Goal: Obtain resource: Download file/media

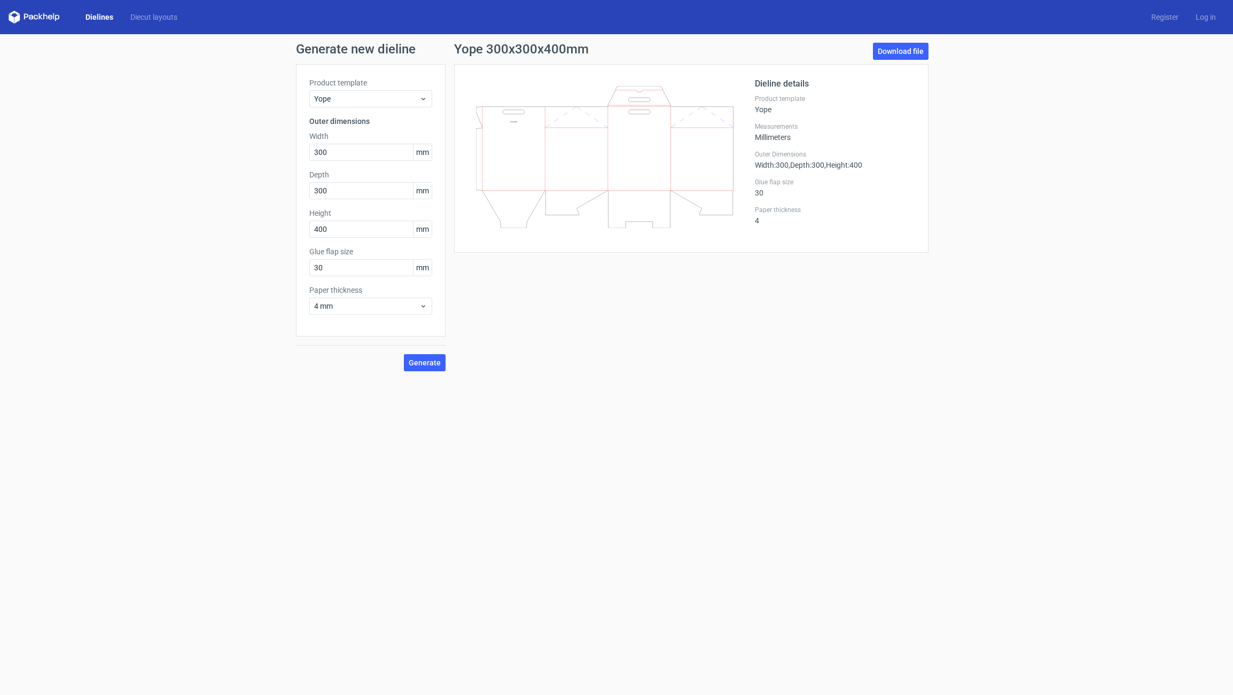
click at [105, 22] on link "Dielines" at bounding box center [99, 17] width 45 height 11
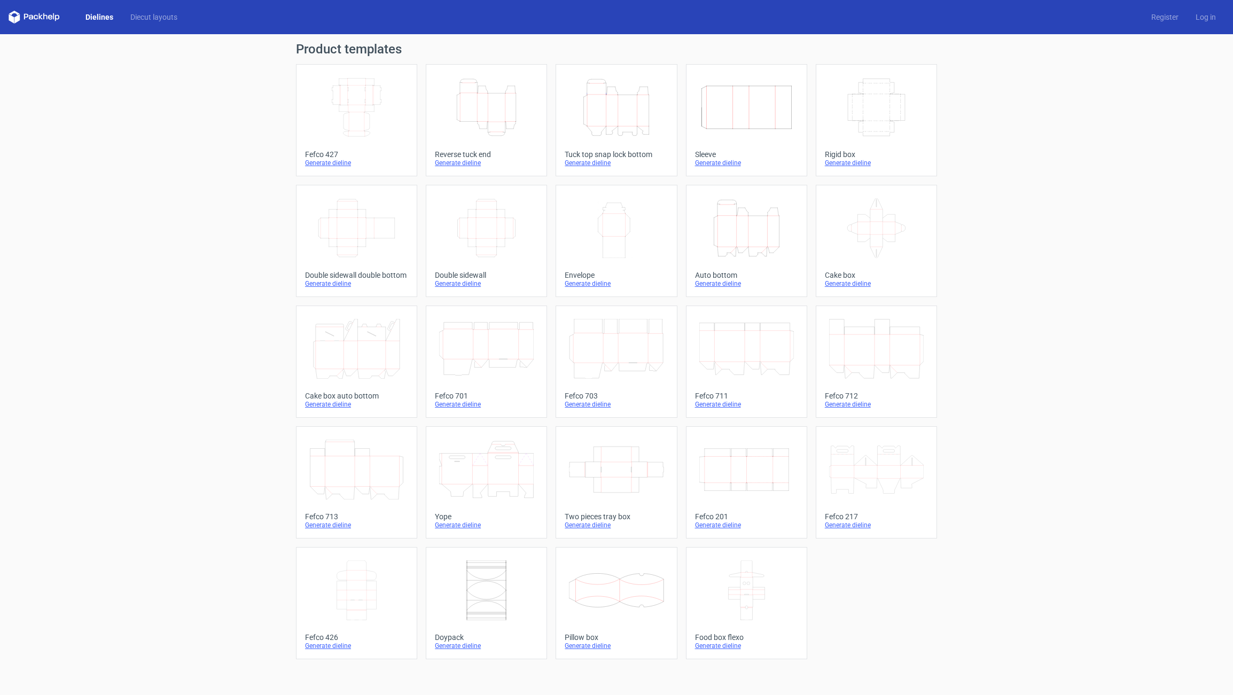
click at [606, 119] on icon "Height Depth Width" at bounding box center [616, 107] width 95 height 60
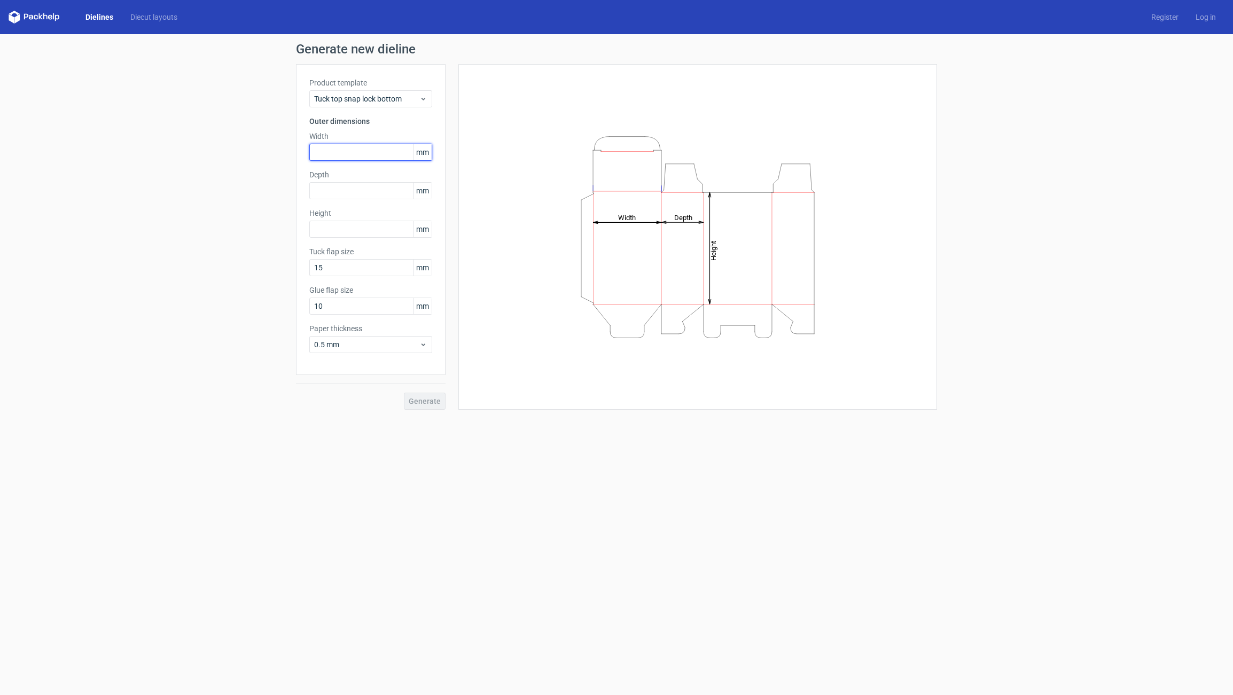
click at [316, 146] on input "text" at bounding box center [370, 152] width 123 height 17
type input "165"
click at [316, 190] on input "text" at bounding box center [370, 190] width 123 height 17
type input "135"
click at [319, 231] on input "text" at bounding box center [370, 229] width 123 height 17
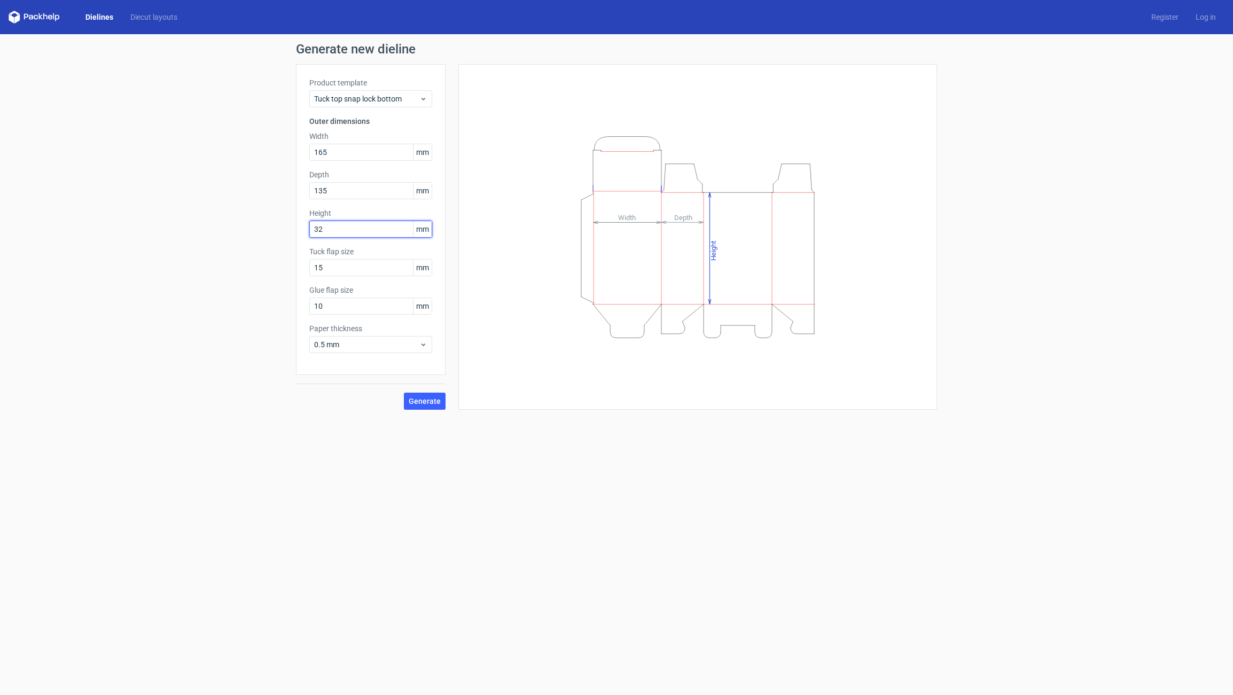
type input "3"
type input "232"
click at [343, 271] on input "15" at bounding box center [370, 267] width 123 height 17
type input "20"
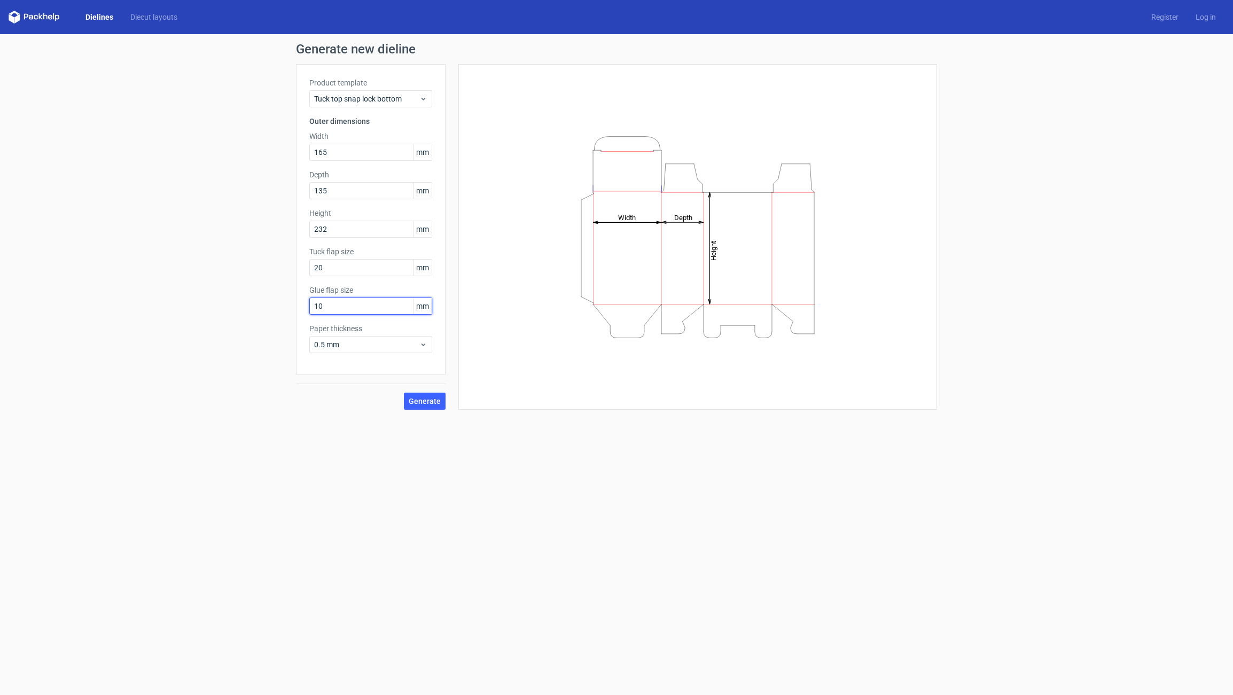
click at [329, 305] on input "10" at bounding box center [370, 305] width 123 height 17
type input "20"
click at [338, 347] on span "0.5 mm" at bounding box center [366, 344] width 105 height 11
click at [343, 457] on div "4 mm" at bounding box center [370, 453] width 114 height 17
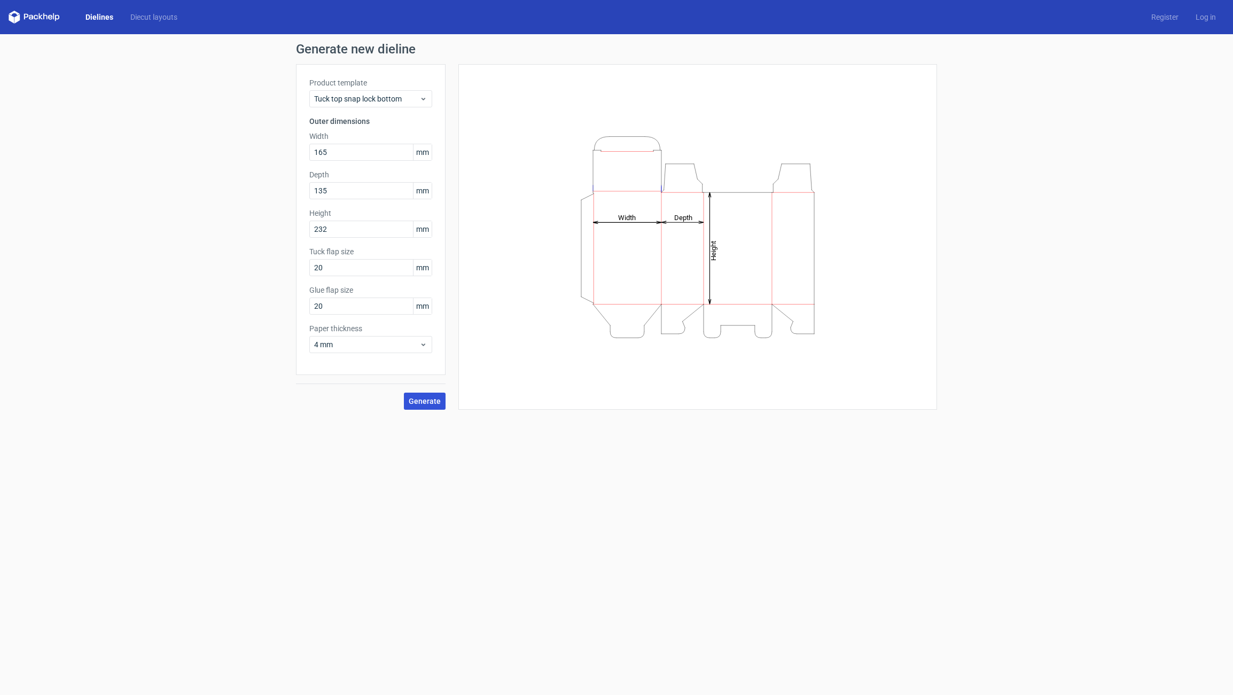
click at [417, 400] on span "Generate" at bounding box center [425, 400] width 32 height 7
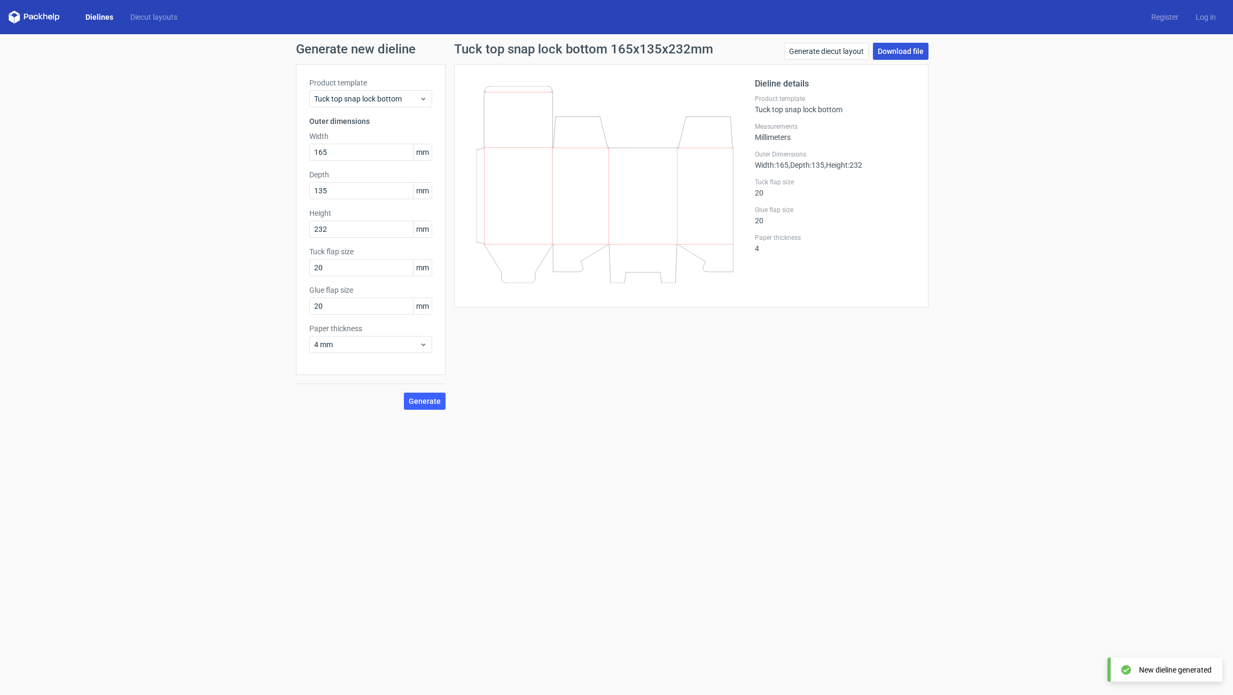
click at [884, 52] on link "Download file" at bounding box center [901, 51] width 56 height 17
